Goal: Navigation & Orientation: Find specific page/section

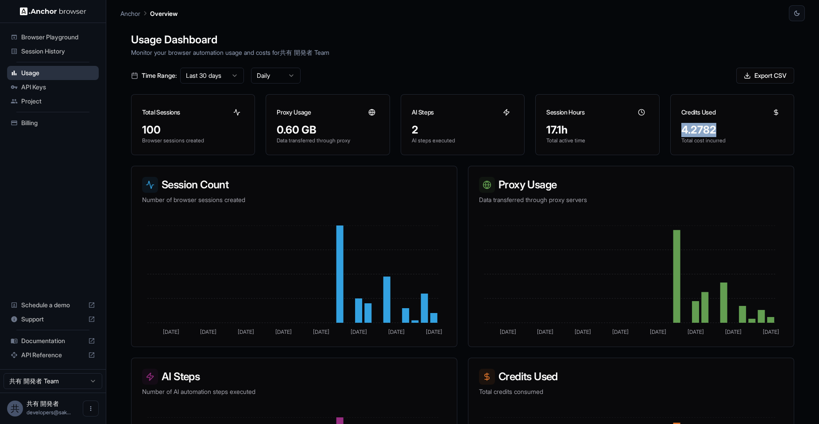
click at [46, 75] on span "Usage" at bounding box center [58, 73] width 74 height 9
click at [50, 87] on span "API Keys" at bounding box center [58, 87] width 74 height 9
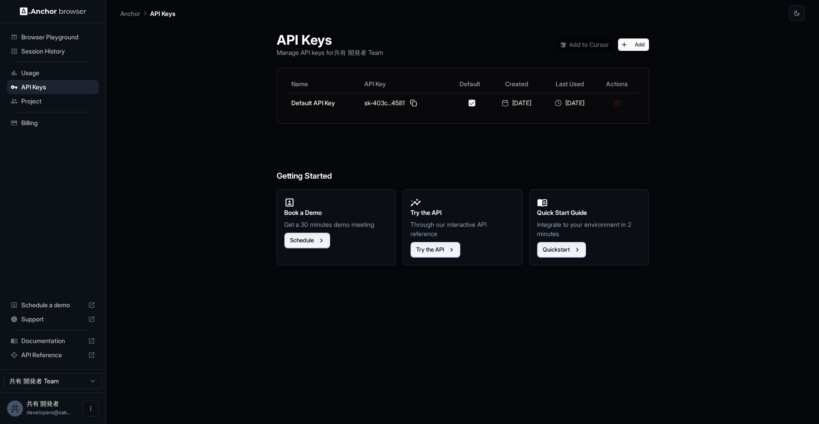
click at [53, 48] on span "Session History" at bounding box center [58, 51] width 74 height 9
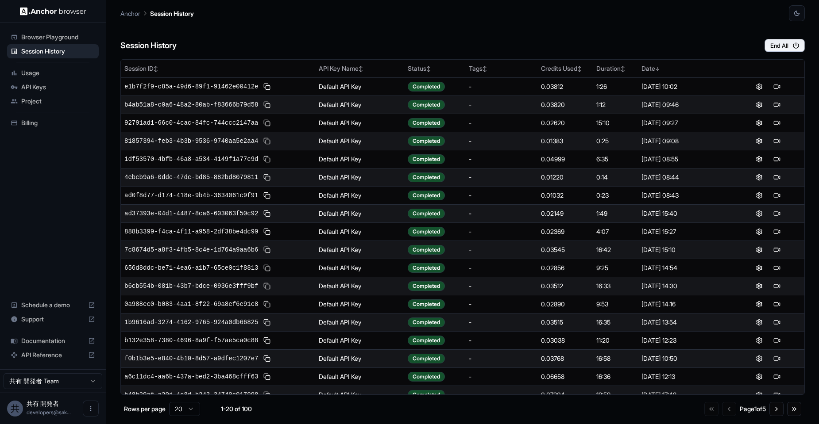
click at [53, 33] on span "Browser Playground" at bounding box center [58, 37] width 74 height 9
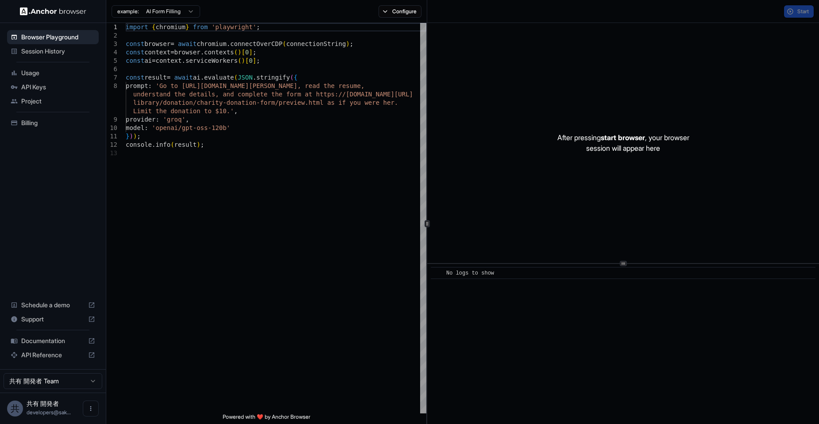
click at [58, 46] on div "Session History" at bounding box center [53, 51] width 92 height 14
